Goal: Information Seeking & Learning: Learn about a topic

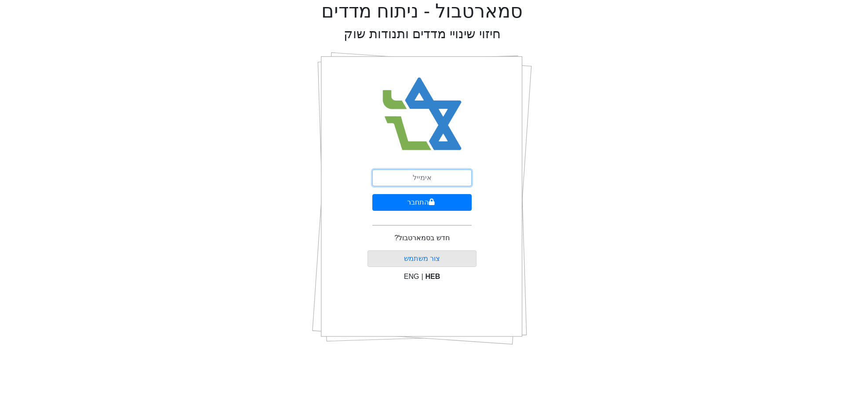
click at [407, 174] on input "email" at bounding box center [421, 178] width 99 height 17
type input "[EMAIL_ADDRESS][DOMAIN_NAME]"
click at [414, 203] on button "התחבר" at bounding box center [421, 202] width 99 height 17
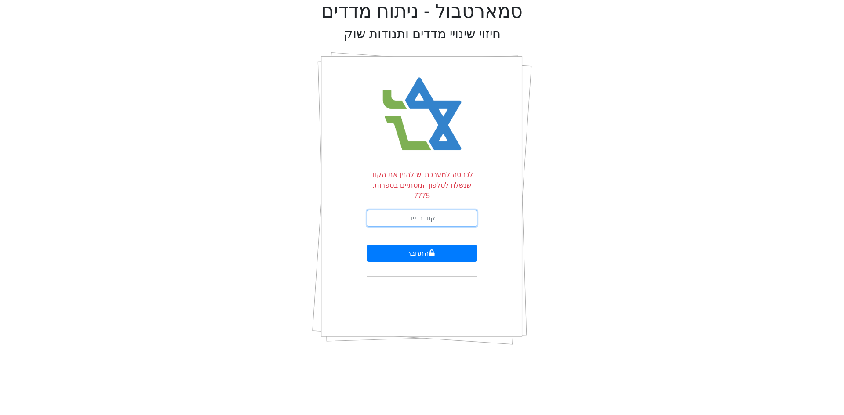
click at [419, 210] on input "text" at bounding box center [422, 218] width 110 height 17
type input "775152"
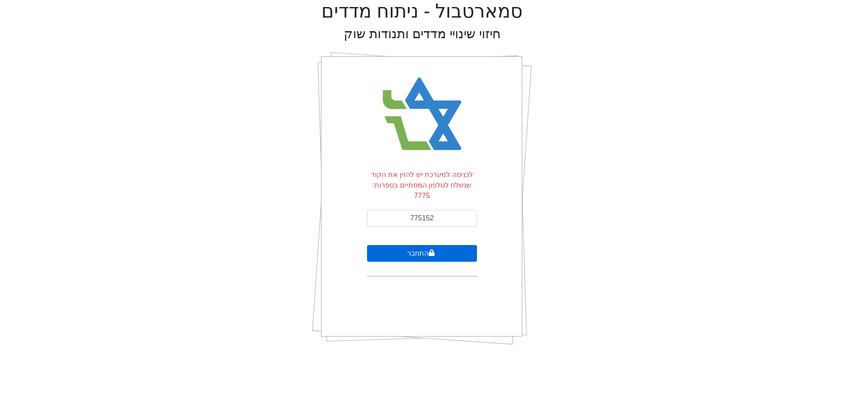
click at [411, 247] on button "התחבר" at bounding box center [422, 253] width 110 height 17
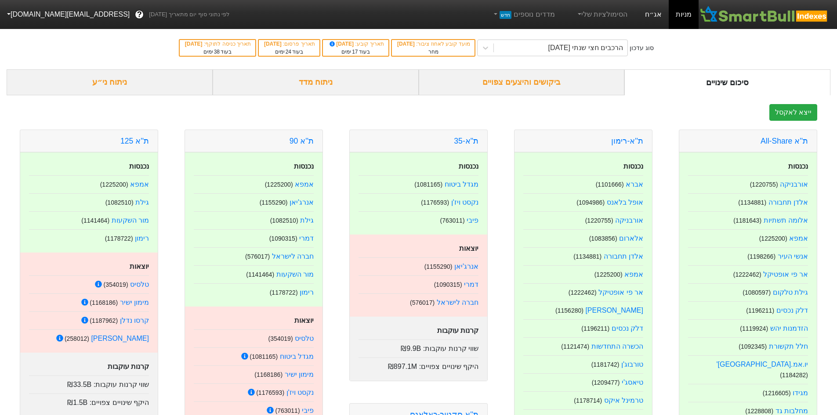
click at [653, 13] on link "אג״ח" at bounding box center [653, 14] width 31 height 29
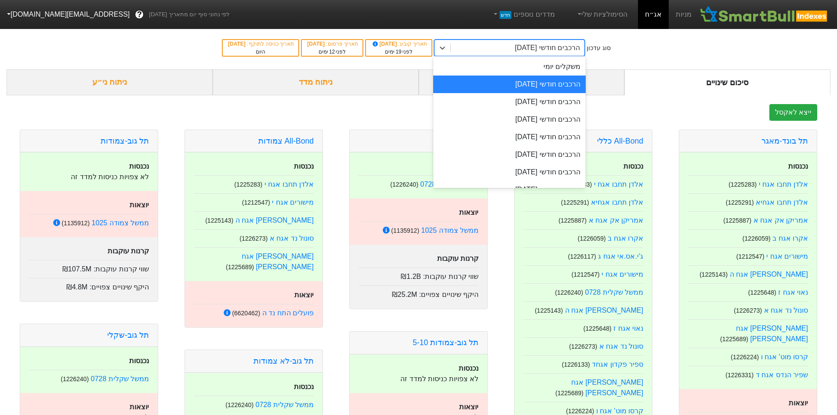
click at [471, 51] on div "הרכבים חודשי [DATE]" at bounding box center [518, 48] width 134 height 16
click at [493, 80] on div "הרכבים חודשי [DATE]" at bounding box center [509, 85] width 152 height 18
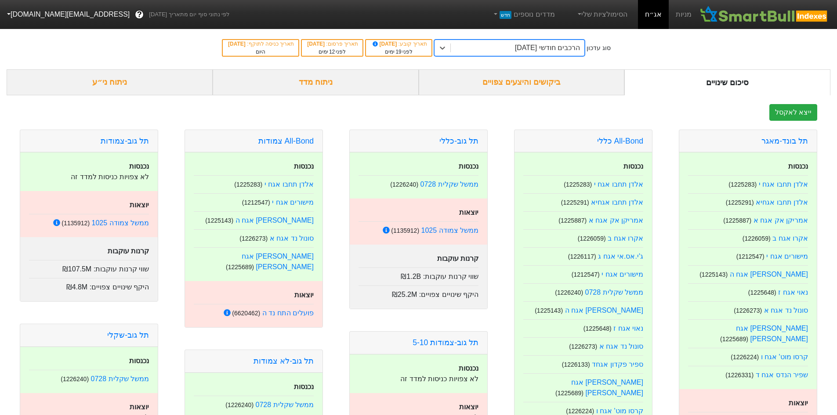
click at [513, 84] on div "ביקושים והיצעים צפויים" at bounding box center [522, 82] width 206 height 26
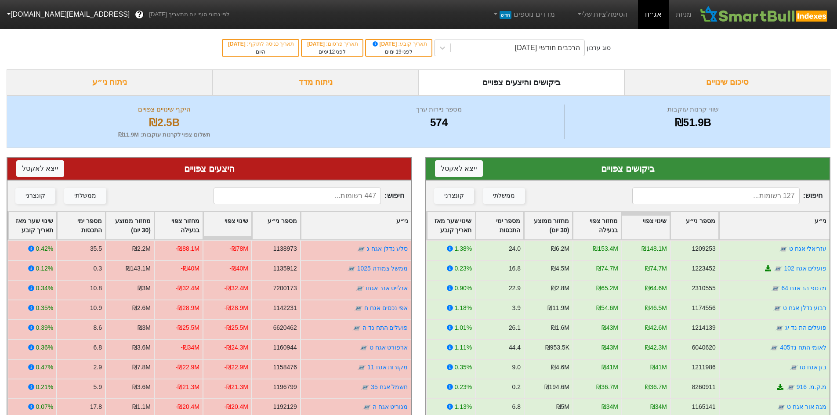
click at [812, 226] on div "ני״ע" at bounding box center [774, 225] width 110 height 27
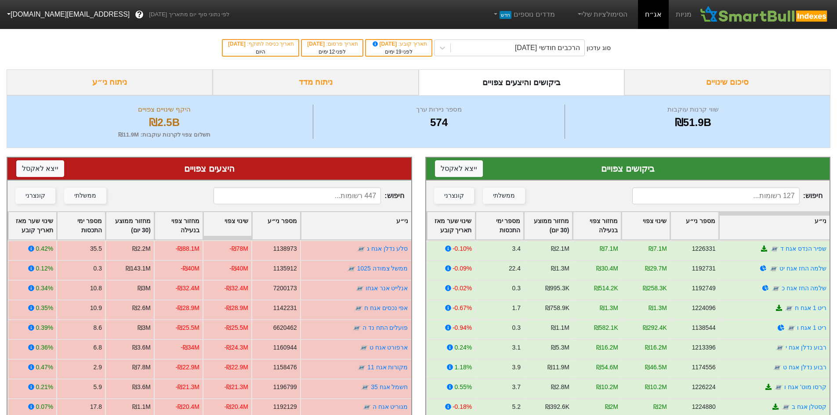
click at [812, 226] on div "ני״ע" at bounding box center [774, 225] width 110 height 27
